Goal: Obtain resource: Download file/media

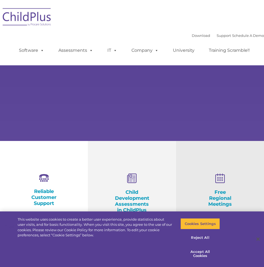
select select "MEDIUM"
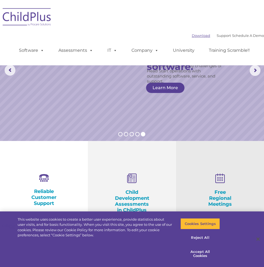
click at [192, 34] on link "Download" at bounding box center [201, 35] width 18 height 4
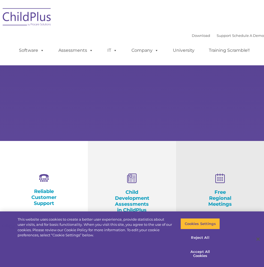
select select "MEDIUM"
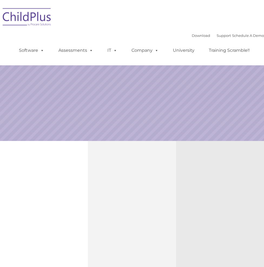
select select "MEDIUM"
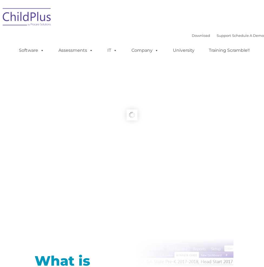
type input ""
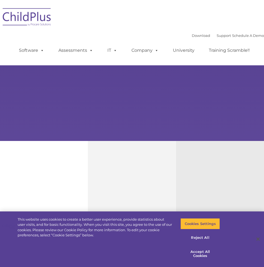
select select "MEDIUM"
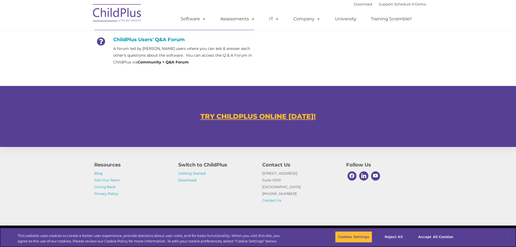
scroll to position [287, 0]
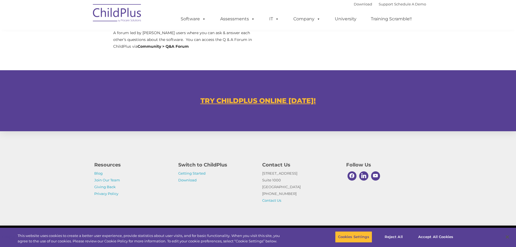
click at [262, 97] on u "TRY CHILDPLUS ONLINE [DATE]!" at bounding box center [257, 100] width 115 height 8
